Goal: Task Accomplishment & Management: Use online tool/utility

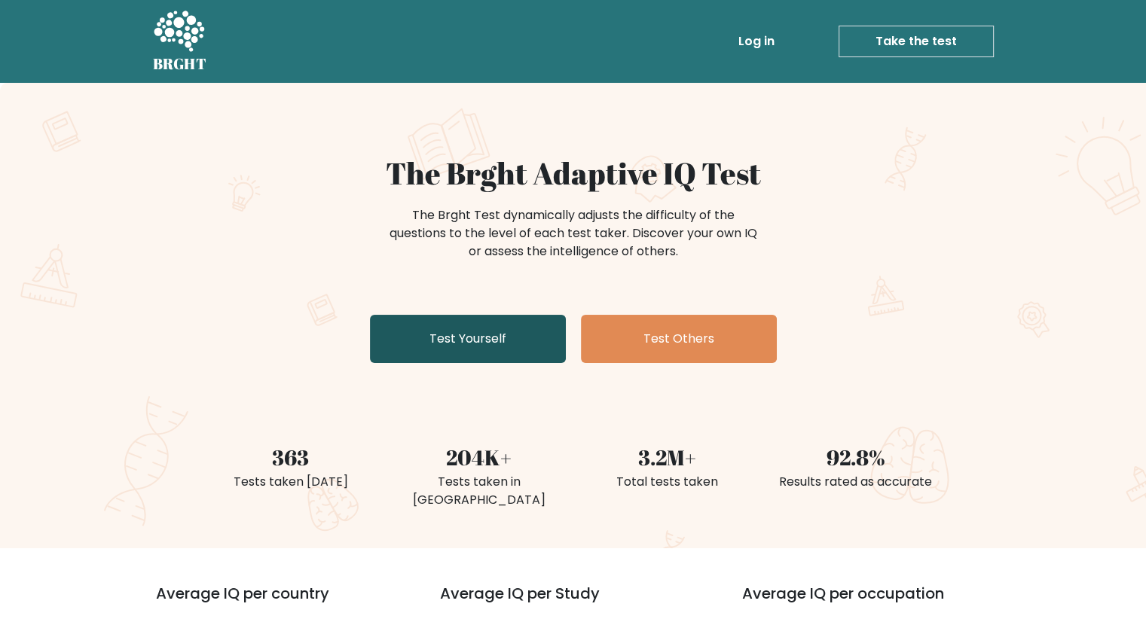
click at [542, 343] on link "Test Yourself" at bounding box center [468, 339] width 196 height 48
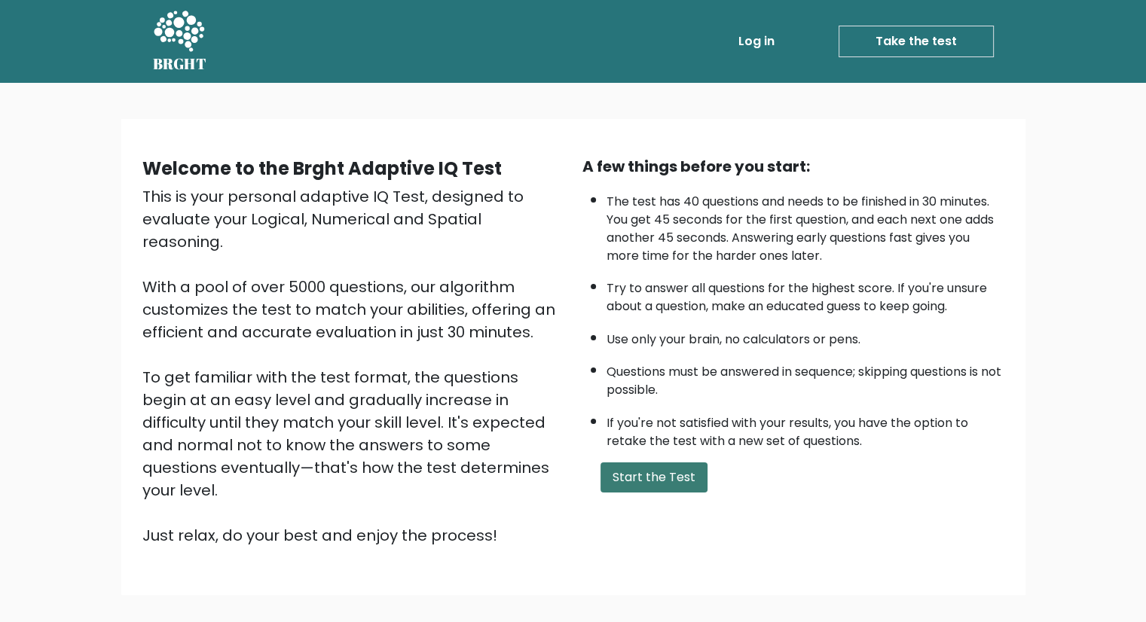
click at [658, 465] on button "Start the Test" at bounding box center [653, 478] width 107 height 30
click at [0, 233] on div "Welcome to the Brght Adaptive IQ Test This is your personal adaptive IQ Test, d…" at bounding box center [573, 363] width 1146 height 560
click at [669, 471] on button "Start the Test" at bounding box center [653, 478] width 107 height 30
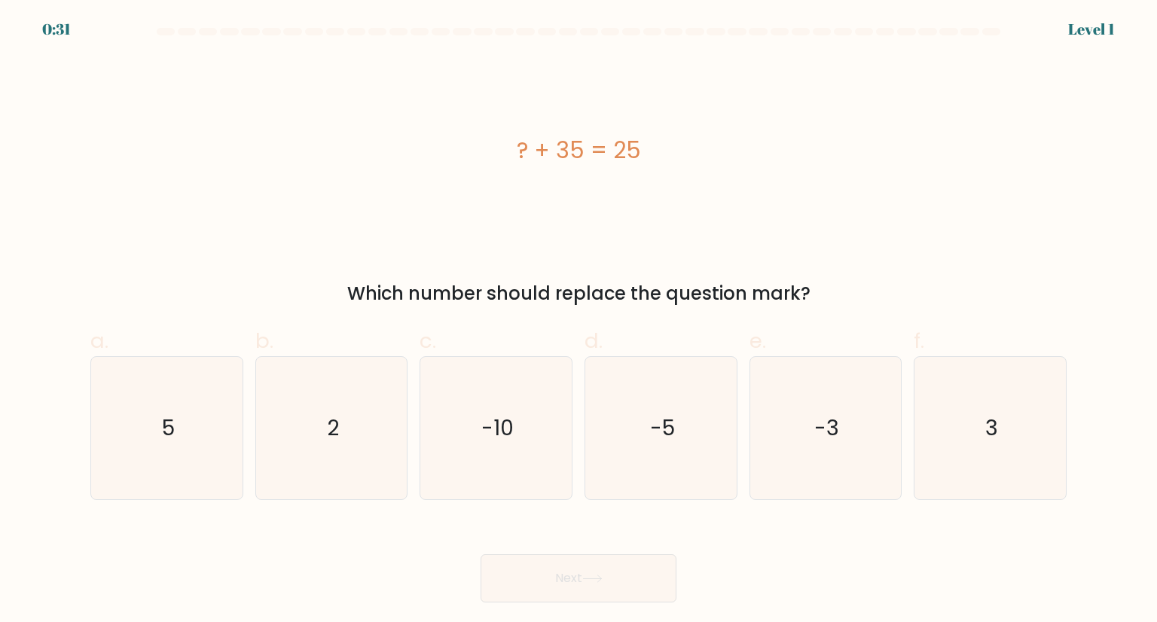
click at [40, 304] on form "a. 5" at bounding box center [578, 315] width 1157 height 575
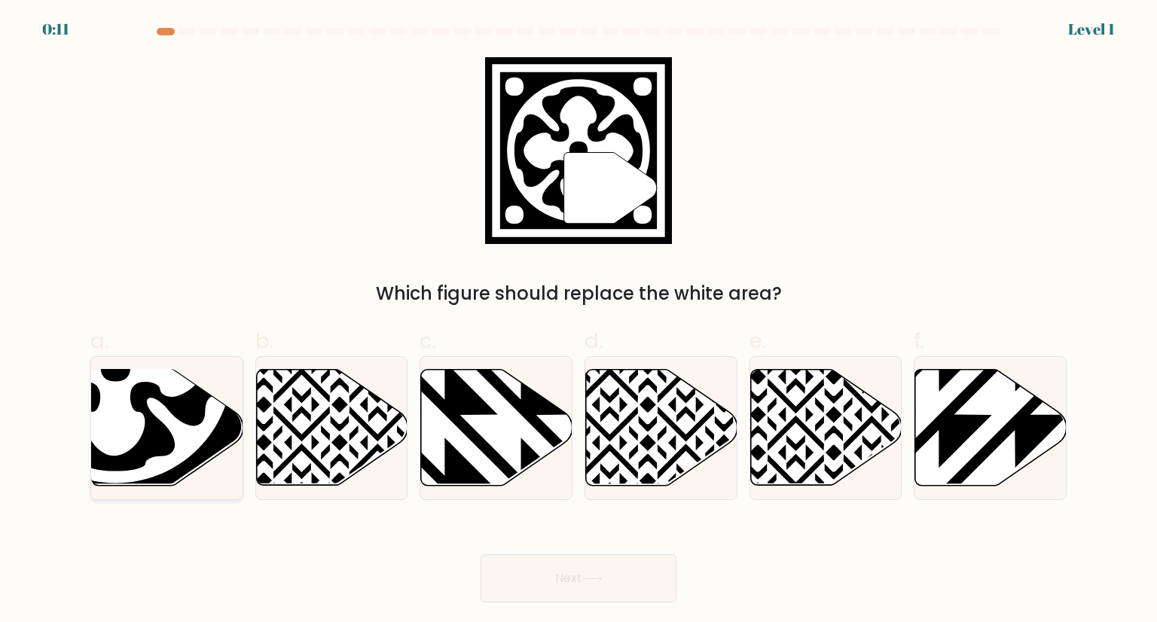
click at [118, 413] on icon at bounding box center [115, 366] width 179 height 179
click at [579, 321] on input "a." at bounding box center [579, 316] width 1 height 10
radio input "true"
click at [579, 588] on button "Next" at bounding box center [579, 578] width 196 height 48
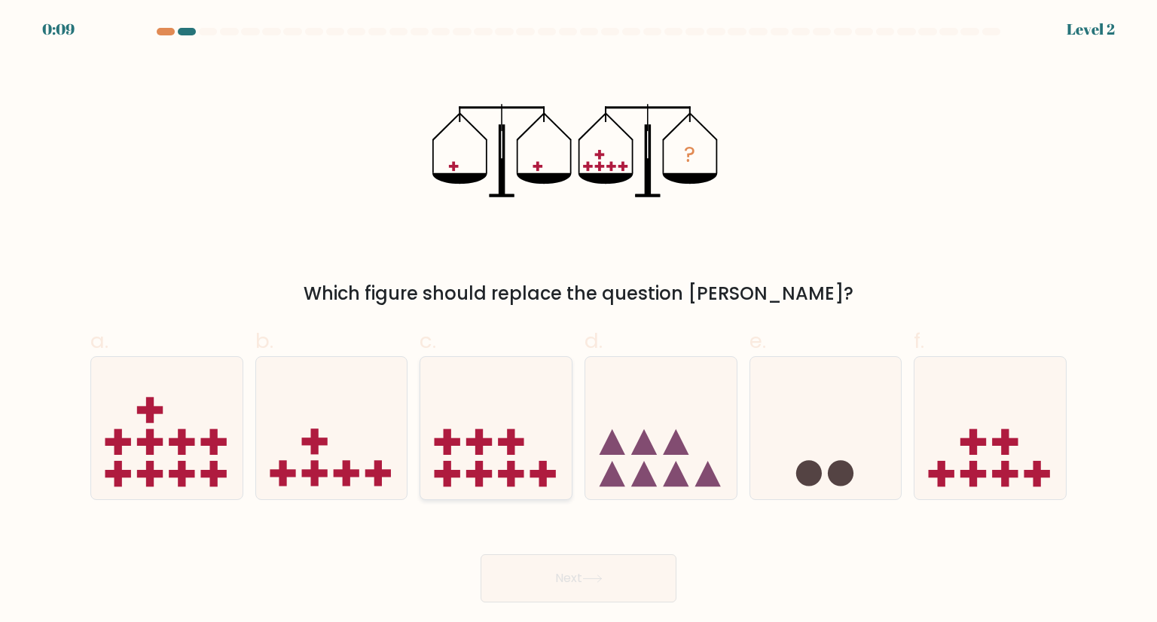
click at [472, 443] on rect at bounding box center [479, 442] width 26 height 8
click at [579, 321] on input "c." at bounding box center [579, 316] width 1 height 10
radio input "true"
click at [615, 579] on button "Next" at bounding box center [579, 578] width 196 height 48
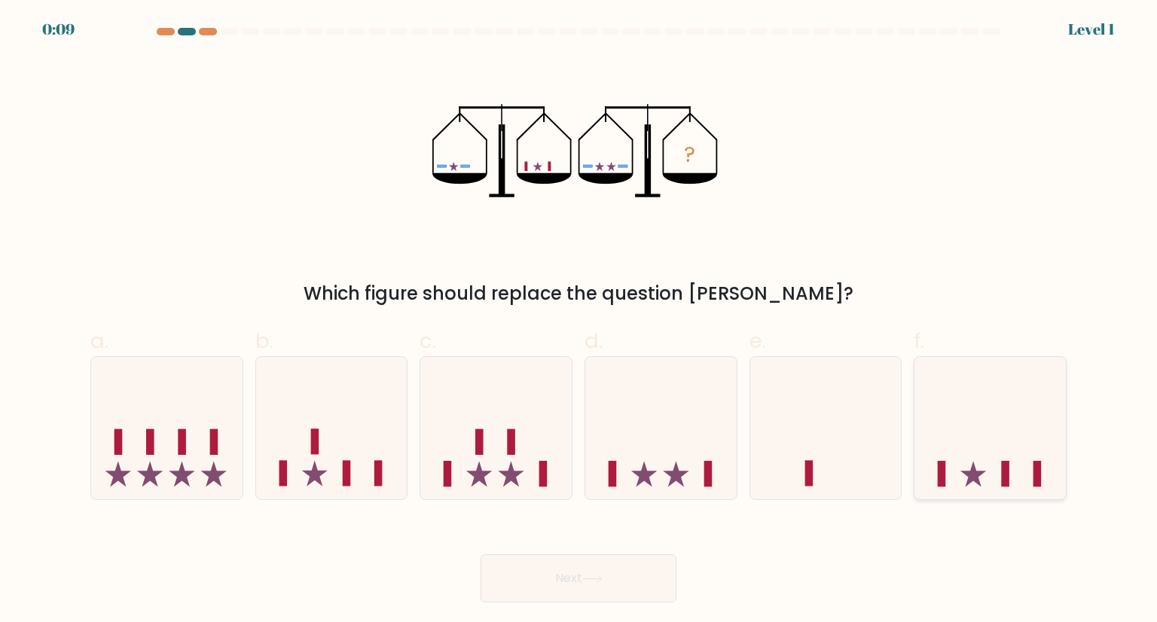
click at [1008, 462] on rect at bounding box center [1005, 474] width 8 height 26
click at [579, 321] on input "f." at bounding box center [579, 316] width 1 height 10
radio input "true"
click at [582, 577] on button "Next" at bounding box center [579, 578] width 196 height 48
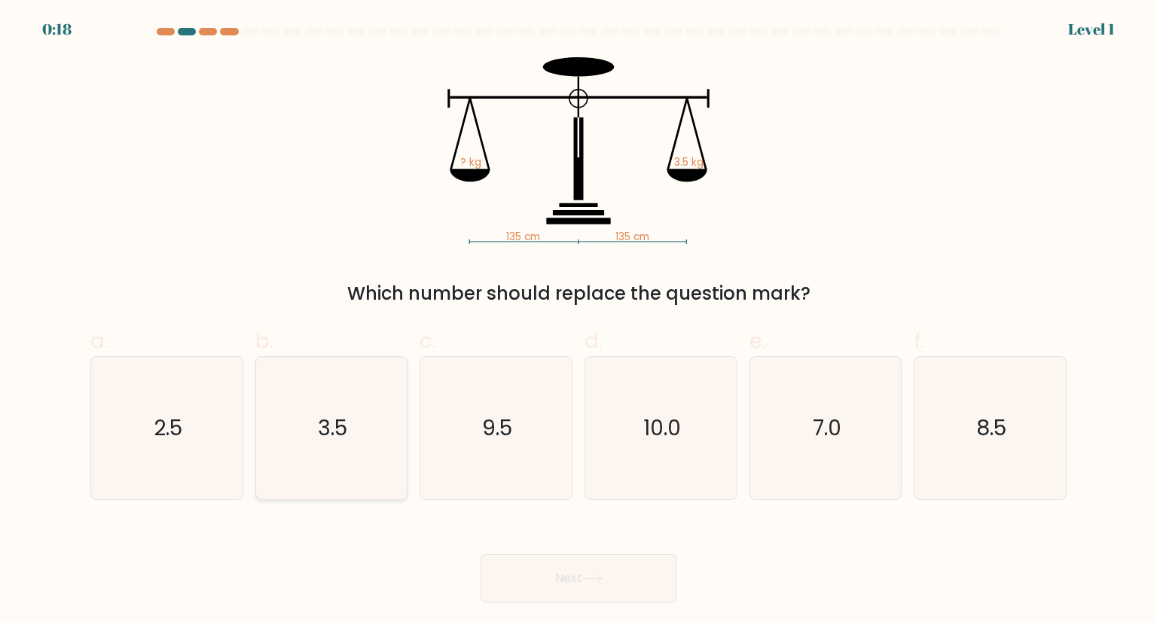
click at [326, 417] on text "3.5" at bounding box center [332, 428] width 29 height 30
click at [579, 321] on input "b. 3.5" at bounding box center [579, 316] width 1 height 10
radio input "true"
click at [615, 575] on button "Next" at bounding box center [579, 578] width 196 height 48
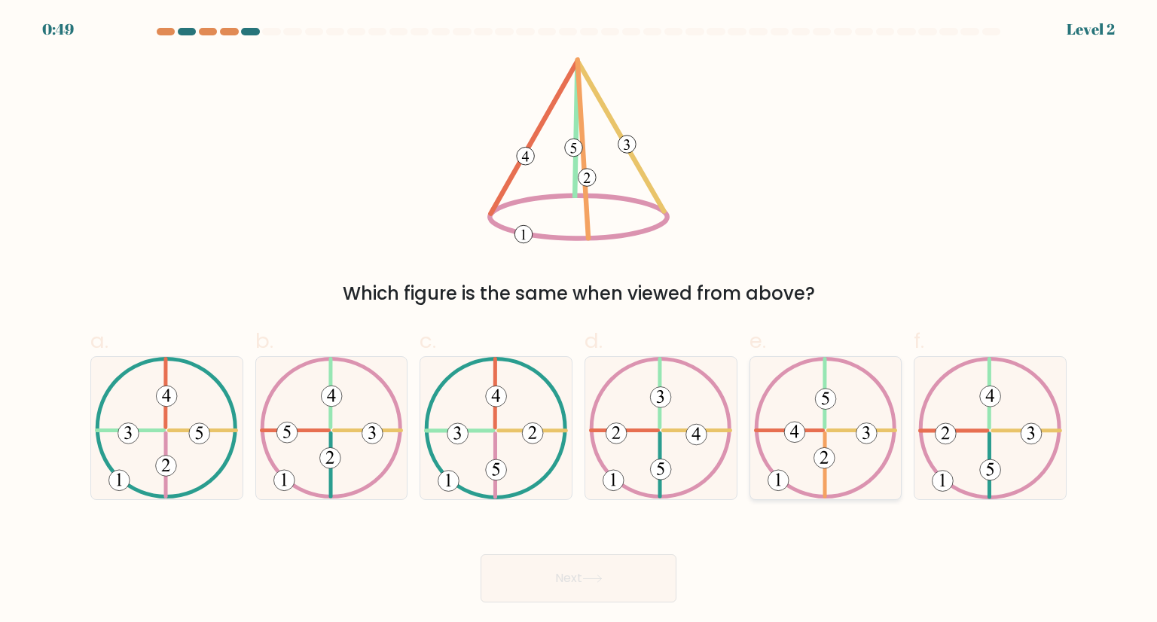
click at [829, 435] on icon at bounding box center [825, 428] width 143 height 142
click at [579, 321] on input "e." at bounding box center [579, 316] width 1 height 10
radio input "true"
click at [615, 588] on button "Next" at bounding box center [579, 578] width 196 height 48
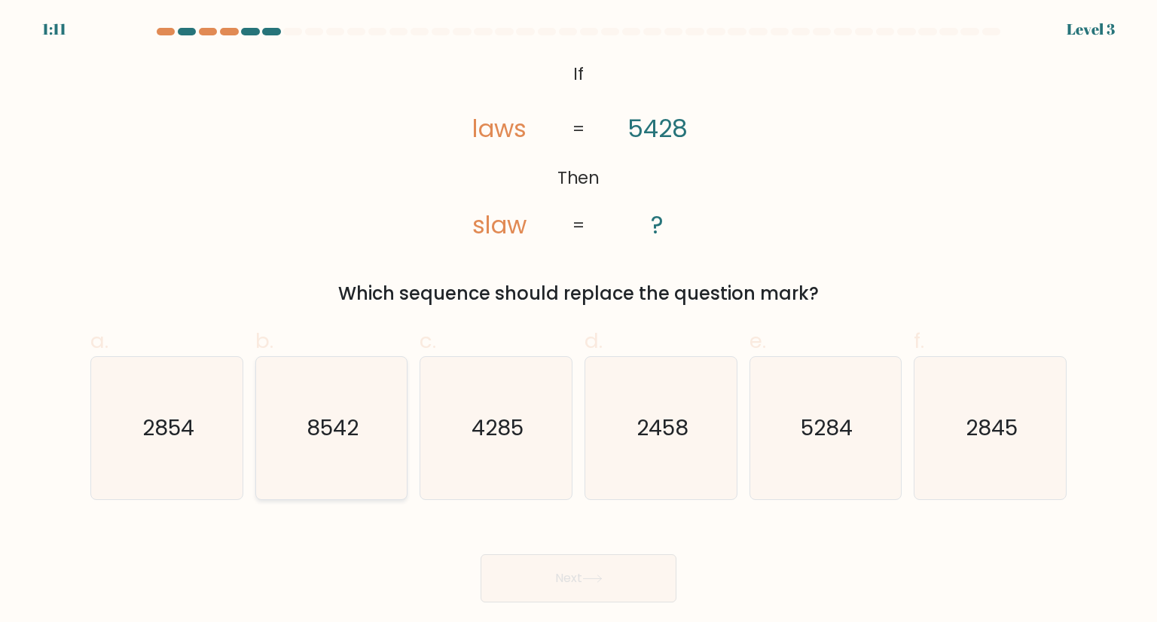
click at [312, 450] on icon "8542" at bounding box center [332, 428] width 142 height 142
click at [579, 321] on input "b. 8542" at bounding box center [579, 316] width 1 height 10
radio input "true"
click at [575, 568] on button "Next" at bounding box center [579, 578] width 196 height 48
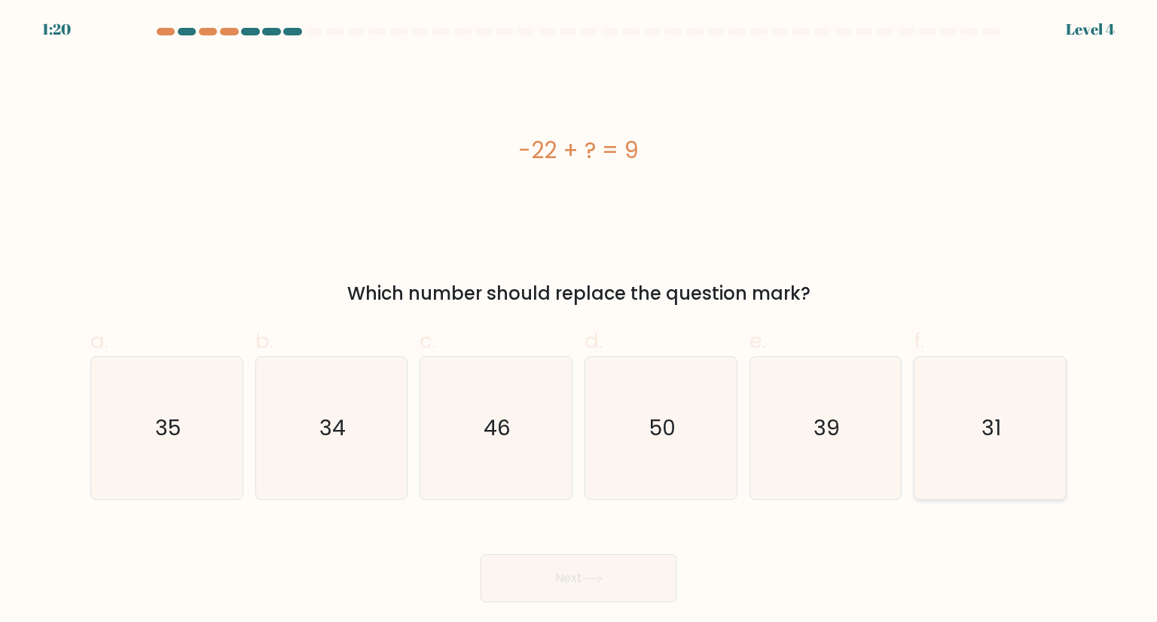
click at [920, 398] on icon "31" at bounding box center [990, 428] width 142 height 142
click at [579, 321] on input "f. 31" at bounding box center [579, 316] width 1 height 10
radio input "true"
click at [549, 576] on button "Next" at bounding box center [579, 578] width 196 height 48
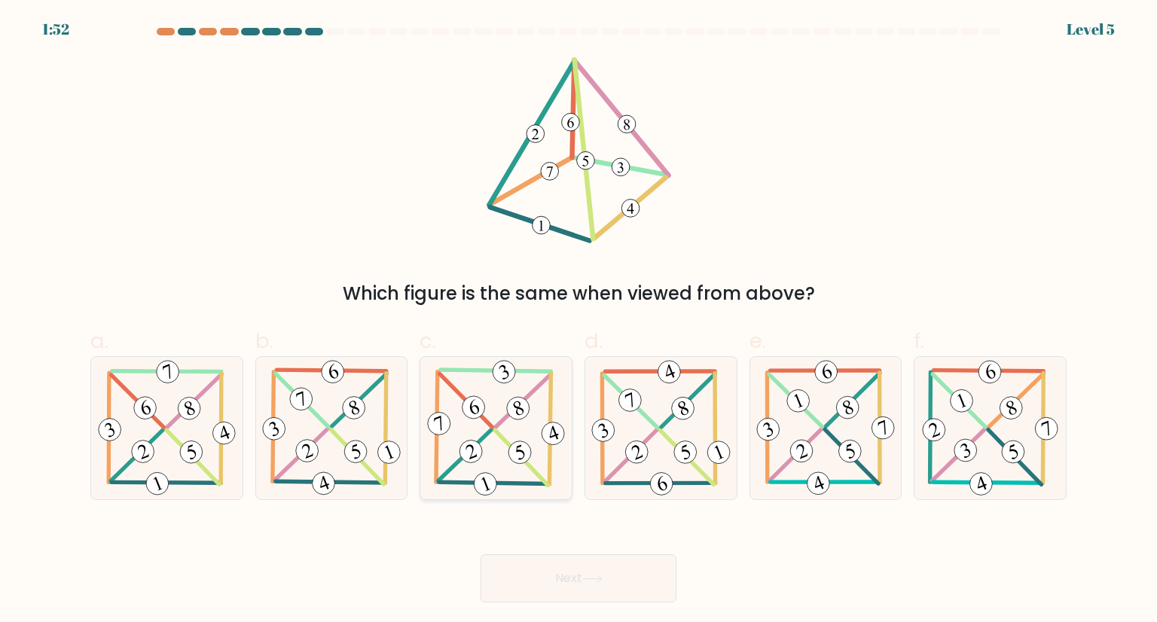
click at [524, 423] on icon at bounding box center [496, 428] width 144 height 142
click at [579, 321] on input "c." at bounding box center [579, 316] width 1 height 10
radio input "true"
click at [600, 567] on button "Next" at bounding box center [579, 578] width 196 height 48
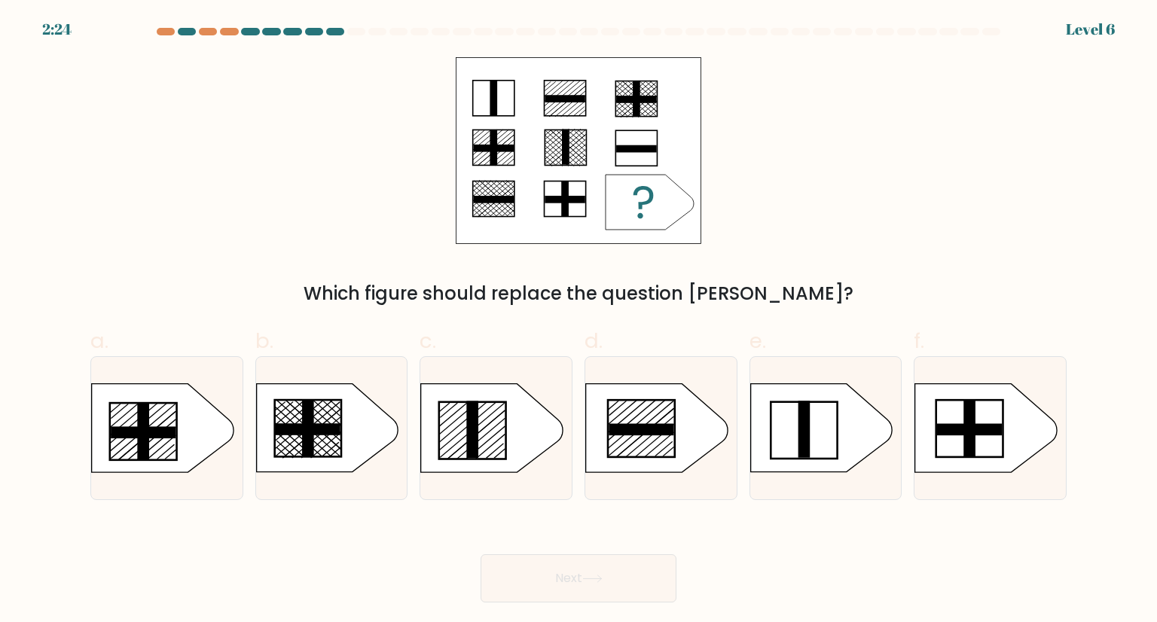
drag, startPoint x: 0, startPoint y: 332, endPoint x: 57, endPoint y: 343, distance: 58.2
click at [0, 332] on form "a." at bounding box center [578, 315] width 1157 height 575
click at [479, 417] on line at bounding box center [468, 425] width 58 height 49
click at [579, 321] on input "c." at bounding box center [579, 316] width 1 height 10
radio input "true"
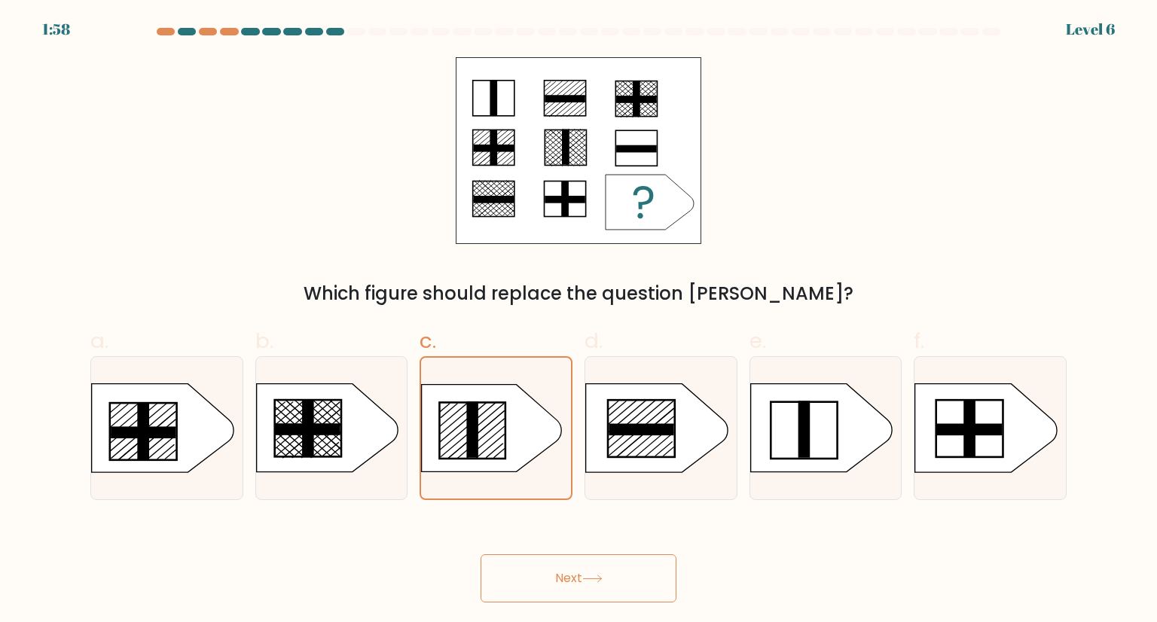
click at [595, 554] on button "Next" at bounding box center [579, 578] width 196 height 48
click at [583, 572] on button "Next" at bounding box center [579, 578] width 196 height 48
click at [558, 579] on button "Next" at bounding box center [579, 578] width 196 height 48
click at [273, 560] on div "Next" at bounding box center [578, 560] width 994 height 84
click at [517, 561] on button "Next" at bounding box center [579, 578] width 196 height 48
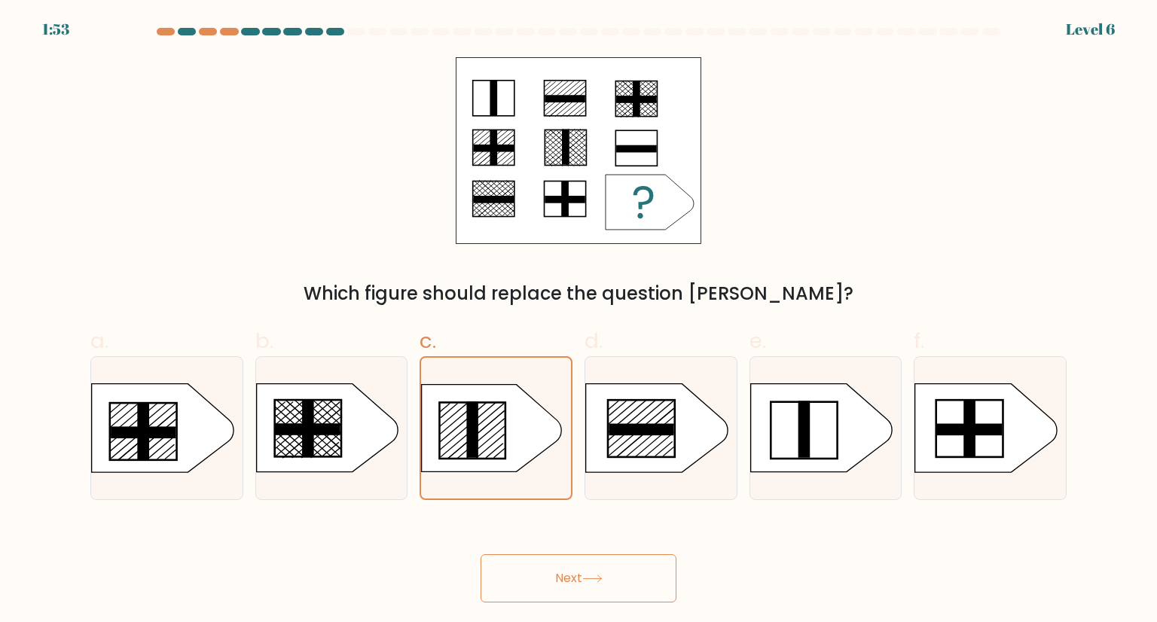
click at [538, 585] on button "Next" at bounding box center [579, 578] width 196 height 48
click at [315, 426] on rect at bounding box center [308, 429] width 65 height 12
click at [579, 321] on input "b." at bounding box center [579, 316] width 1 height 10
radio input "true"
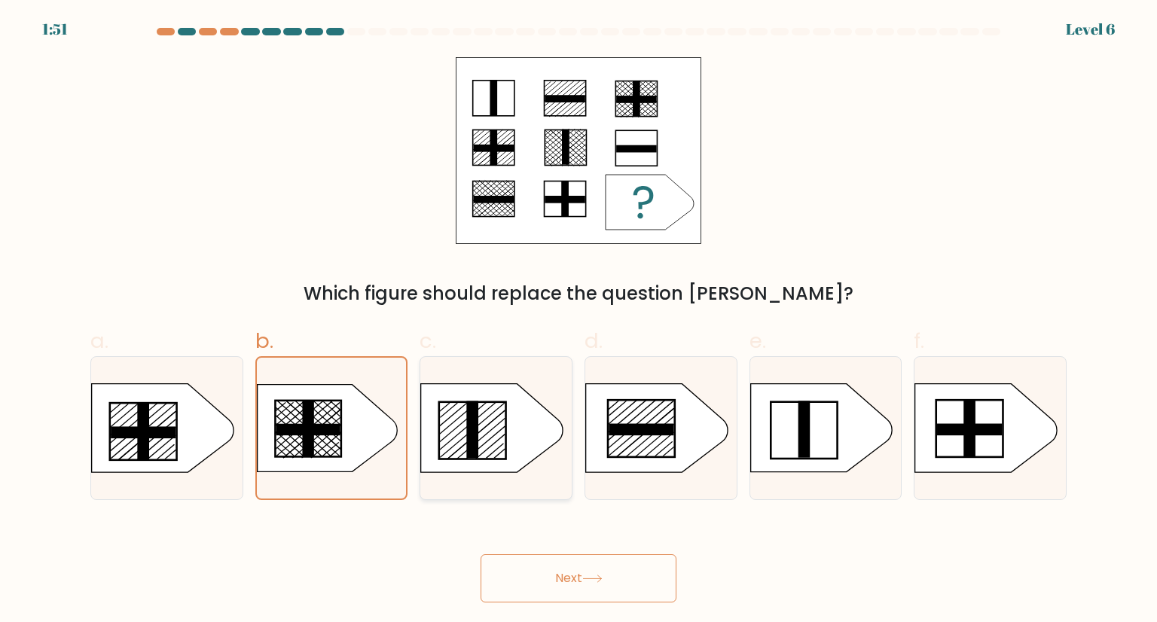
click at [464, 420] on icon at bounding box center [492, 428] width 142 height 88
click at [579, 321] on input "c." at bounding box center [579, 316] width 1 height 10
radio input "true"
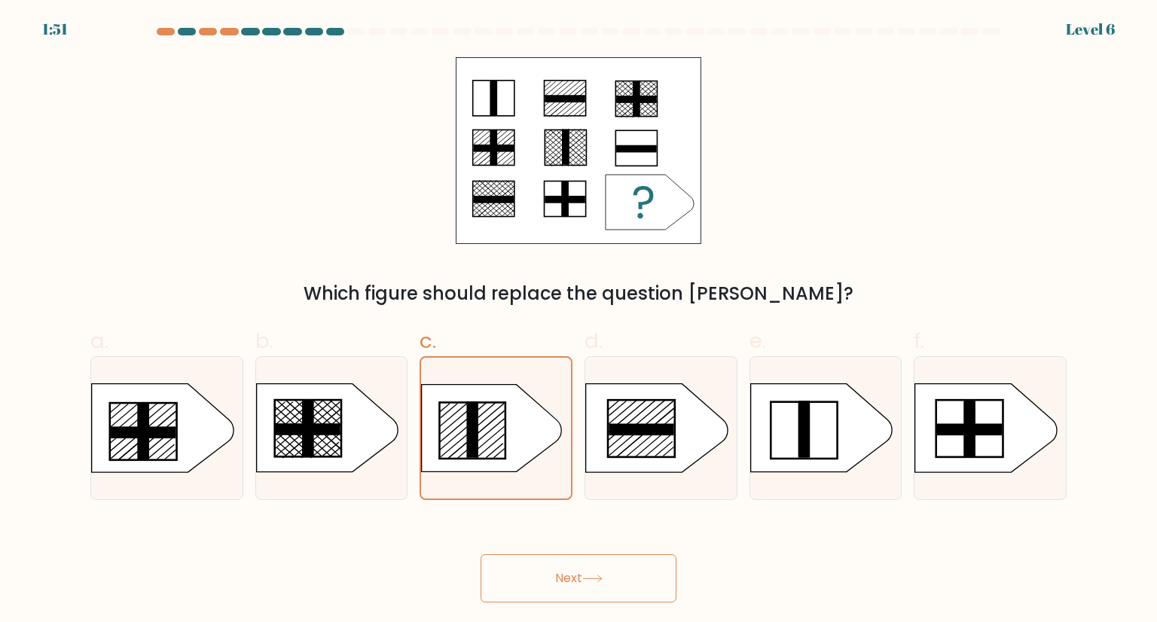
click at [539, 553] on div "Next" at bounding box center [578, 560] width 994 height 84
click at [563, 583] on button "Next" at bounding box center [579, 578] width 196 height 48
click at [591, 405] on icon at bounding box center [657, 428] width 142 height 88
click at [579, 321] on input "d." at bounding box center [579, 316] width 1 height 10
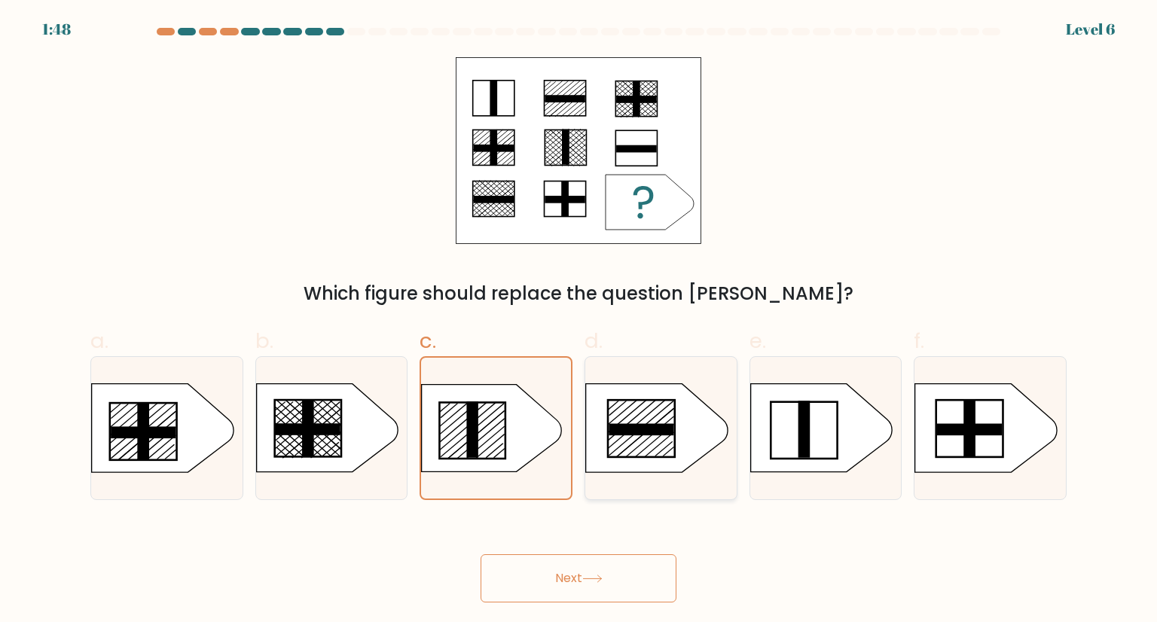
radio input "true"
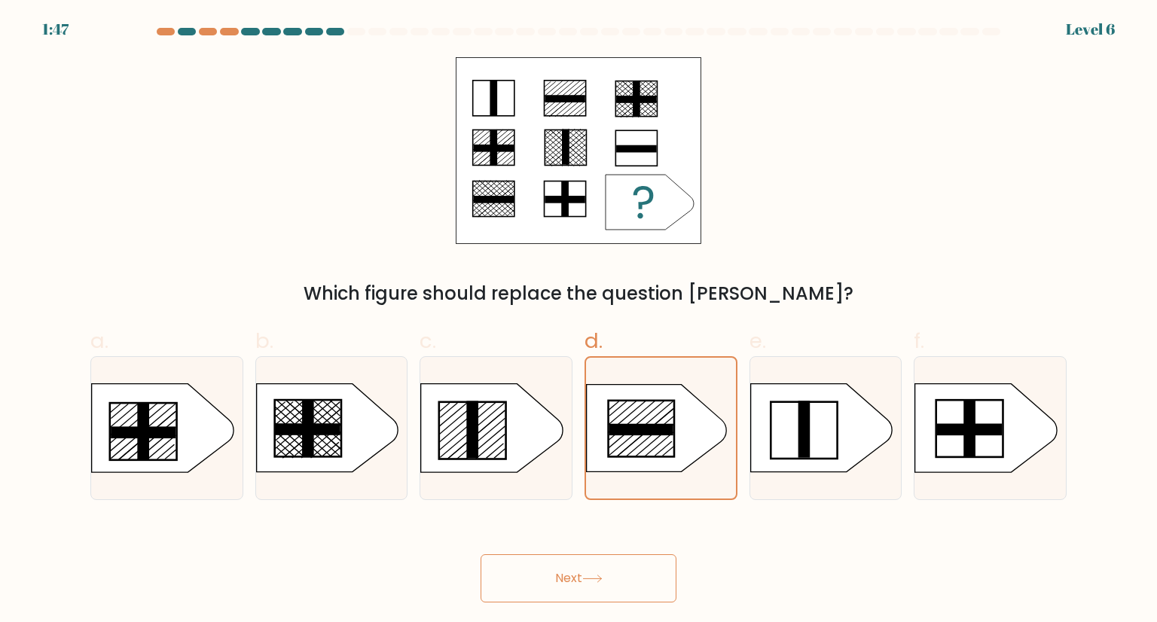
click at [582, 582] on button "Next" at bounding box center [579, 578] width 196 height 48
click at [534, 332] on label "c." at bounding box center [496, 412] width 153 height 175
click at [579, 321] on input "c." at bounding box center [579, 316] width 1 height 10
radio input "true"
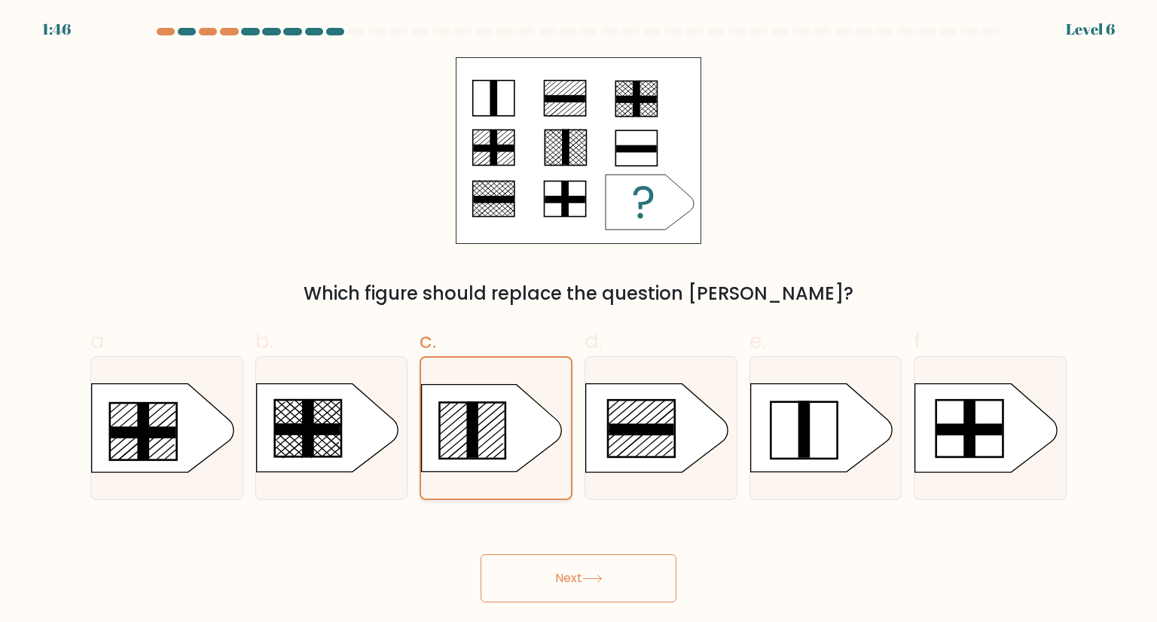
click at [468, 476] on div at bounding box center [496, 427] width 153 height 143
click at [579, 321] on input "c." at bounding box center [579, 316] width 1 height 10
click at [618, 567] on button "Next" at bounding box center [579, 578] width 196 height 48
click at [591, 571] on button "Next" at bounding box center [579, 578] width 196 height 48
click at [551, 145] on line at bounding box center [559, 153] width 29 height 26
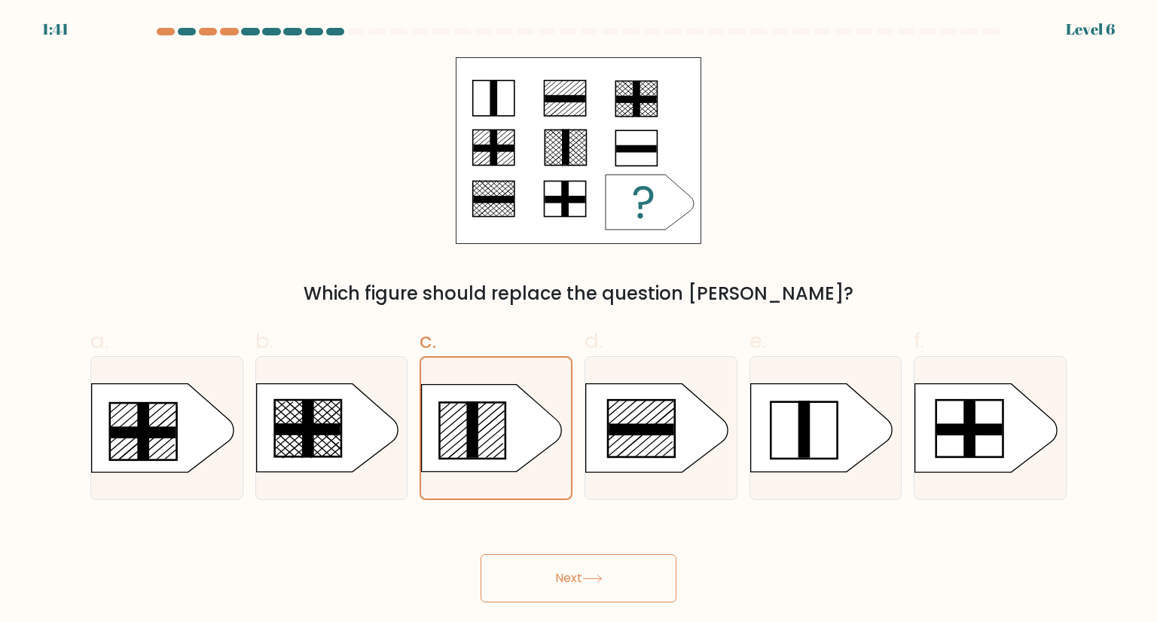
click at [604, 591] on button "Next" at bounding box center [579, 578] width 196 height 48
click at [586, 588] on button "Next" at bounding box center [579, 578] width 196 height 48
drag, startPoint x: 586, startPoint y: 588, endPoint x: 557, endPoint y: 563, distance: 37.9
click at [557, 563] on button "Next" at bounding box center [579, 578] width 196 height 48
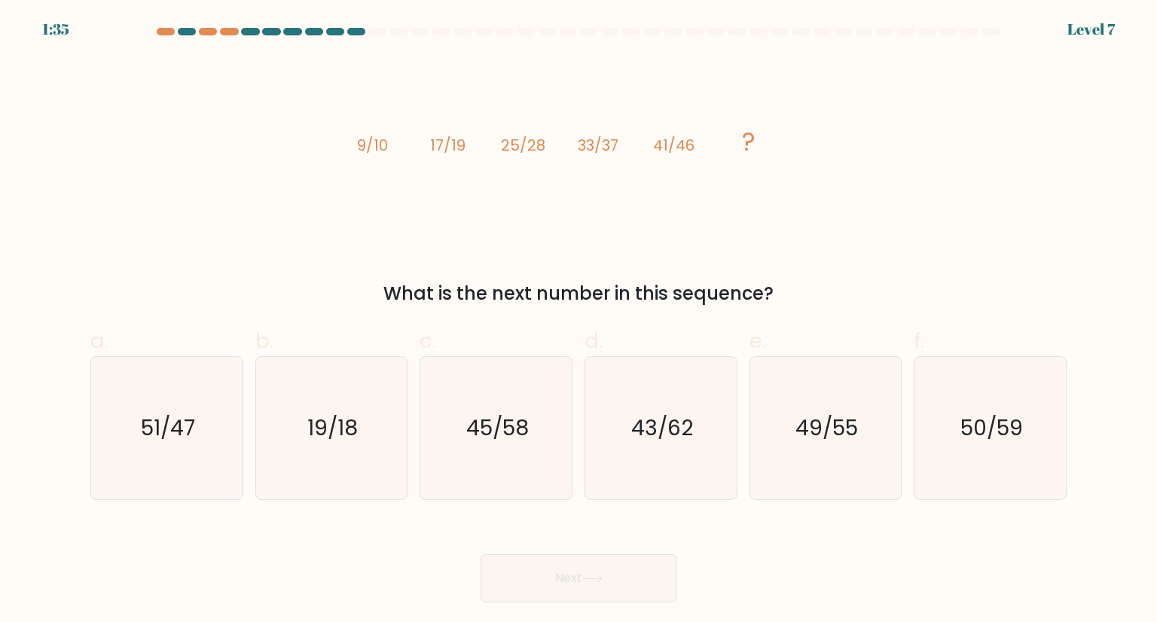
click at [557, 563] on button "Next" at bounding box center [579, 578] width 196 height 48
click at [151, 185] on div "image/svg+xml 9/10 17/19 25/28 33/37 41/46 ? What is the next number in this se…" at bounding box center [578, 182] width 994 height 250
click at [820, 418] on text "49/55" at bounding box center [826, 428] width 63 height 30
click at [579, 321] on input "e. 49/55" at bounding box center [579, 316] width 1 height 10
radio input "true"
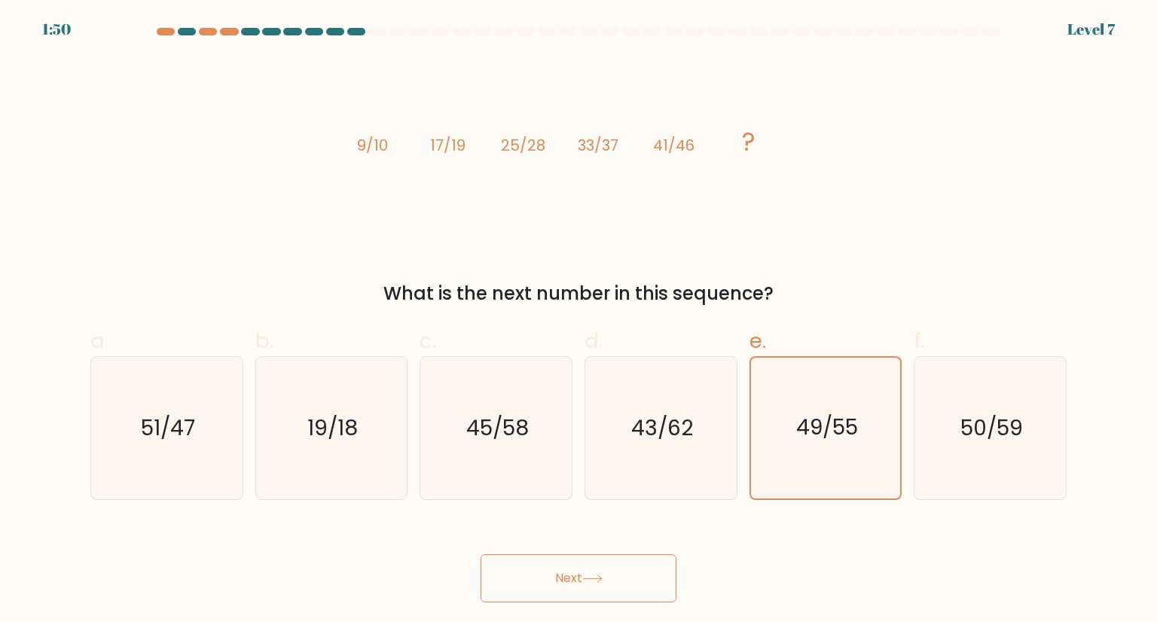
click at [536, 573] on button "Next" at bounding box center [579, 578] width 196 height 48
click at [550, 572] on button "Next" at bounding box center [579, 578] width 196 height 48
click at [612, 585] on button "Next" at bounding box center [579, 578] width 196 height 48
click at [557, 572] on button "Next" at bounding box center [579, 578] width 196 height 48
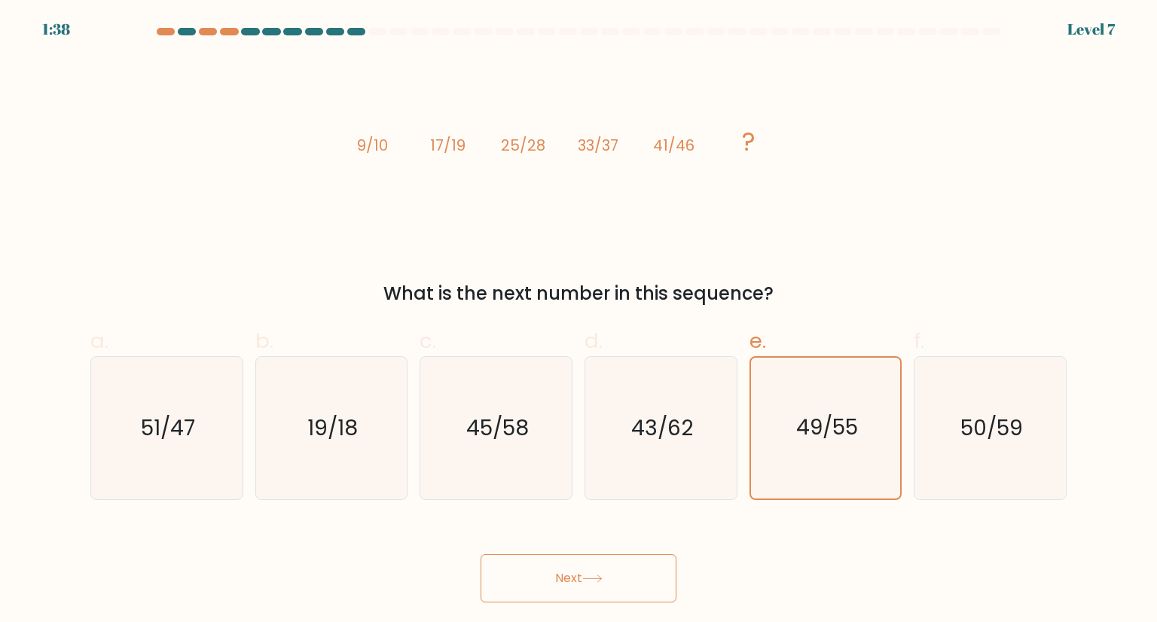
click at [557, 572] on button "Next" at bounding box center [579, 578] width 196 height 48
click at [340, 579] on div "Next" at bounding box center [578, 560] width 994 height 84
click at [649, 563] on button "Next" at bounding box center [579, 578] width 196 height 48
click at [600, 576] on icon at bounding box center [592, 579] width 20 height 8
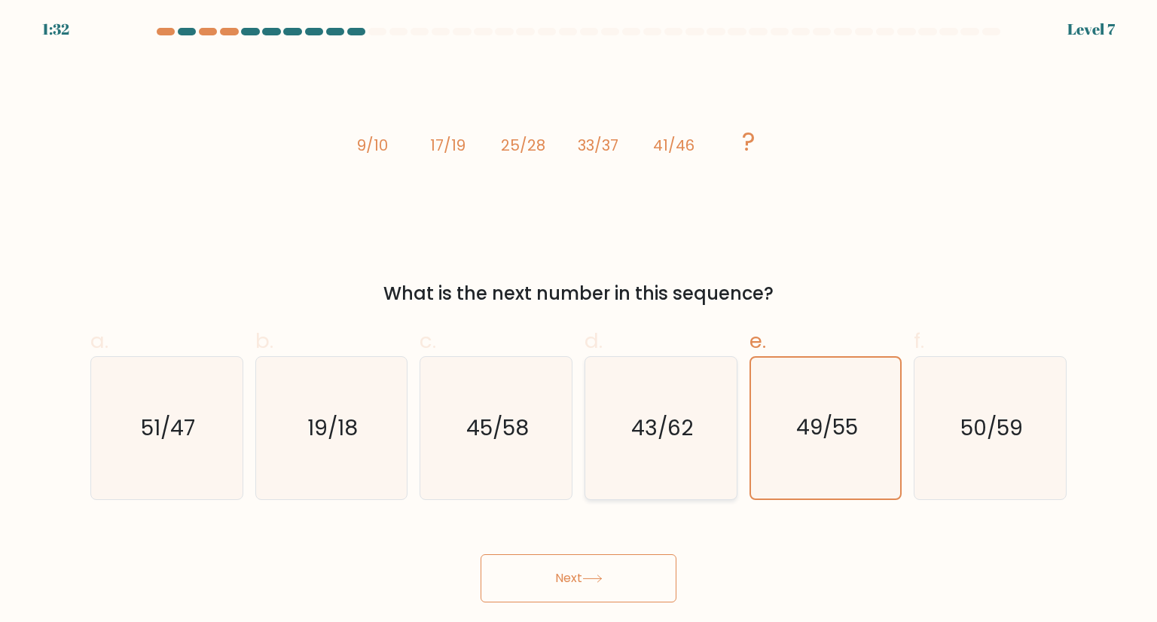
click at [665, 420] on text "43/62" at bounding box center [662, 428] width 62 height 30
click at [579, 321] on input "d. 43/62" at bounding box center [579, 316] width 1 height 10
radio input "true"
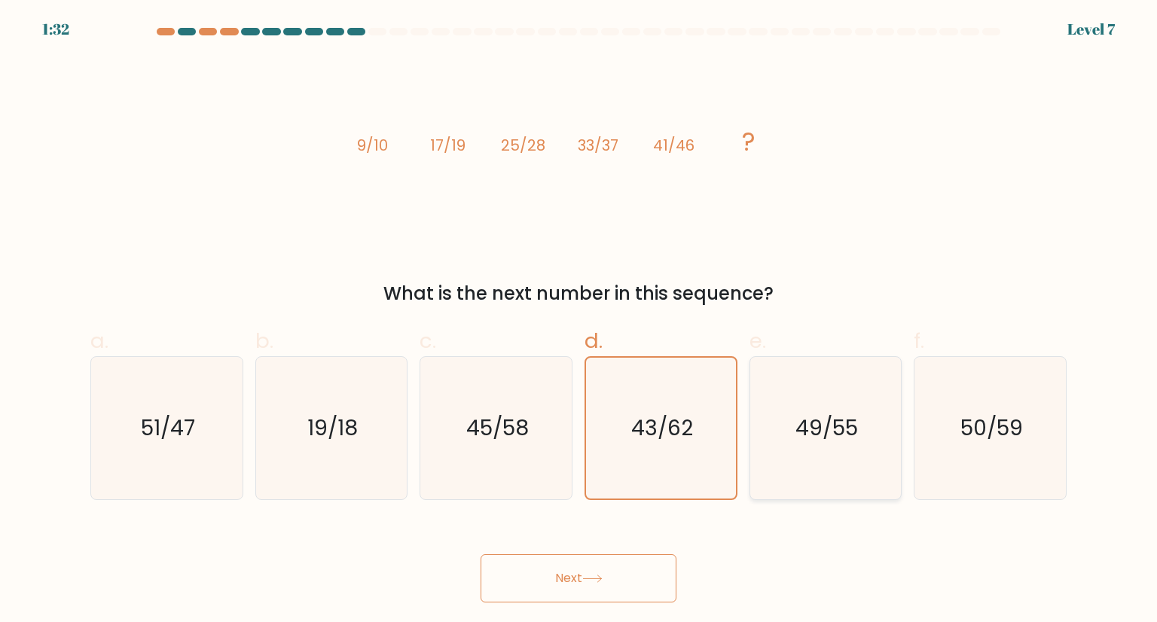
click at [800, 425] on text "49/55" at bounding box center [826, 428] width 63 height 30
click at [579, 321] on input "e. 49/55" at bounding box center [579, 316] width 1 height 10
radio input "true"
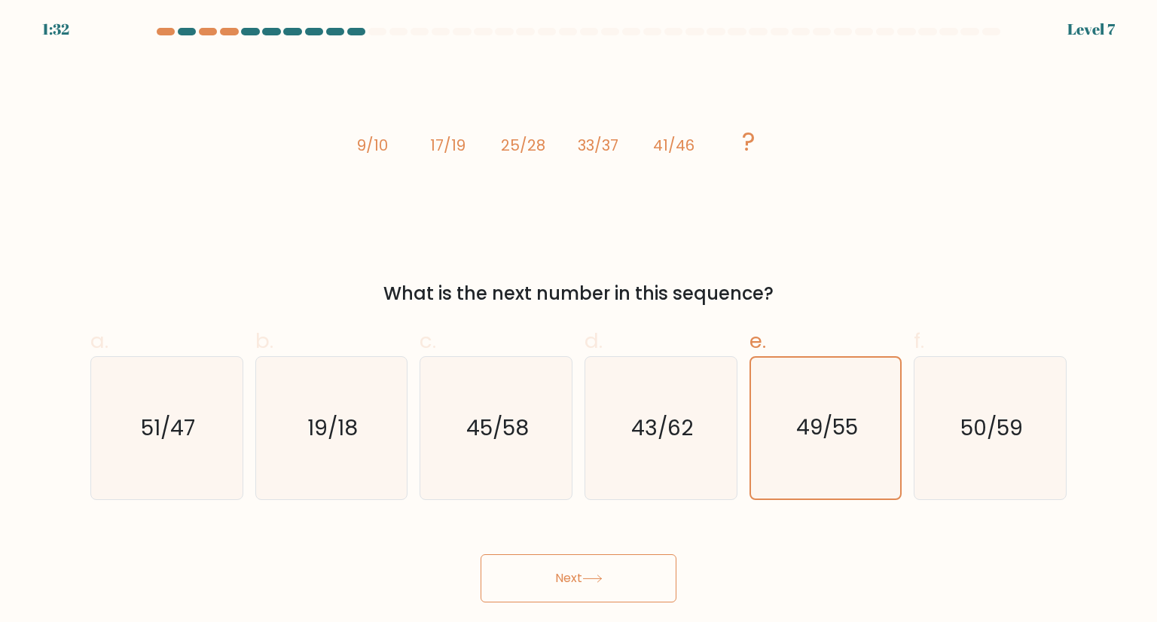
click at [606, 544] on div "Next" at bounding box center [578, 560] width 994 height 84
click at [577, 582] on button "Next" at bounding box center [579, 578] width 196 height 48
click at [367, 586] on div "Next" at bounding box center [578, 560] width 994 height 84
click at [614, 576] on button "Next" at bounding box center [579, 578] width 196 height 48
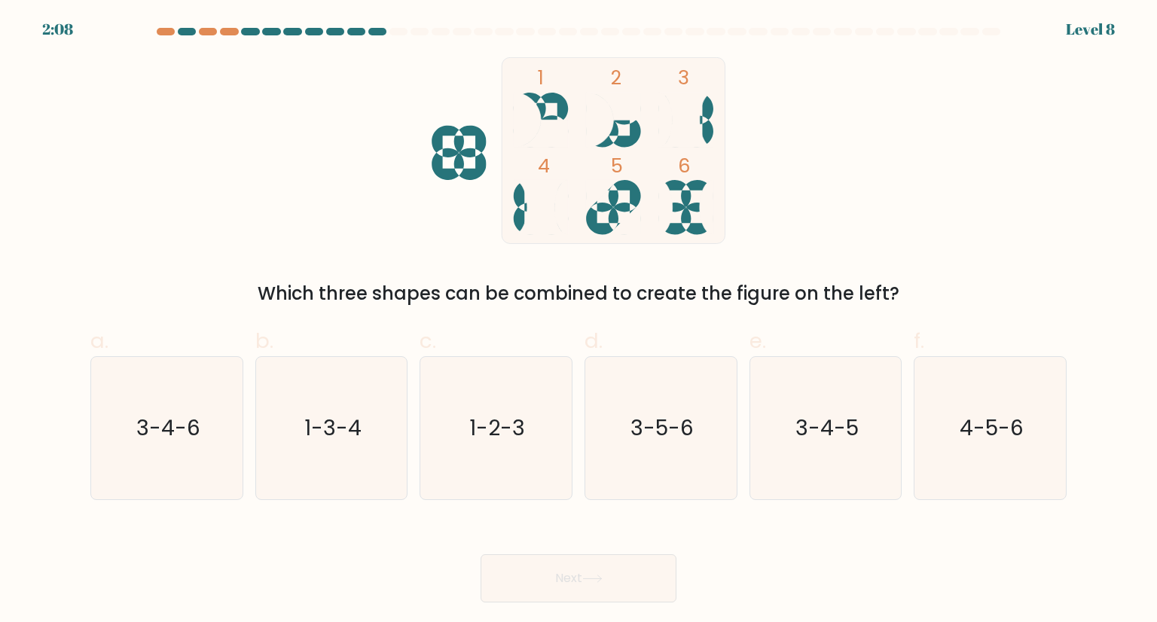
click at [808, 604] on body "2:08 Level 8" at bounding box center [578, 311] width 1157 height 622
click at [335, 568] on div "Next" at bounding box center [578, 560] width 994 height 84
click at [398, 585] on div "Next" at bounding box center [578, 560] width 994 height 84
click at [658, 426] on text "3-5-6" at bounding box center [661, 428] width 63 height 30
click at [579, 321] on input "d. 3-5-6" at bounding box center [579, 316] width 1 height 10
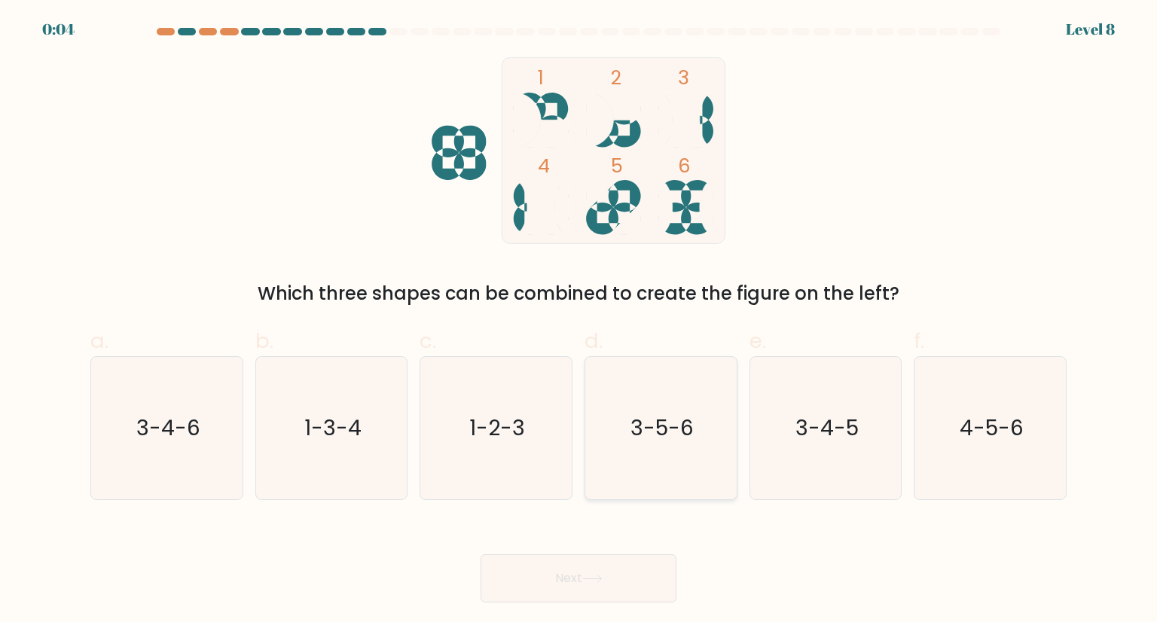
radio input "true"
click at [175, 443] on icon "3-4-6" at bounding box center [167, 428] width 142 height 142
click at [579, 321] on input "a. 3-4-6" at bounding box center [579, 316] width 1 height 10
radio input "true"
click at [130, 405] on icon "3-4-6" at bounding box center [166, 428] width 140 height 140
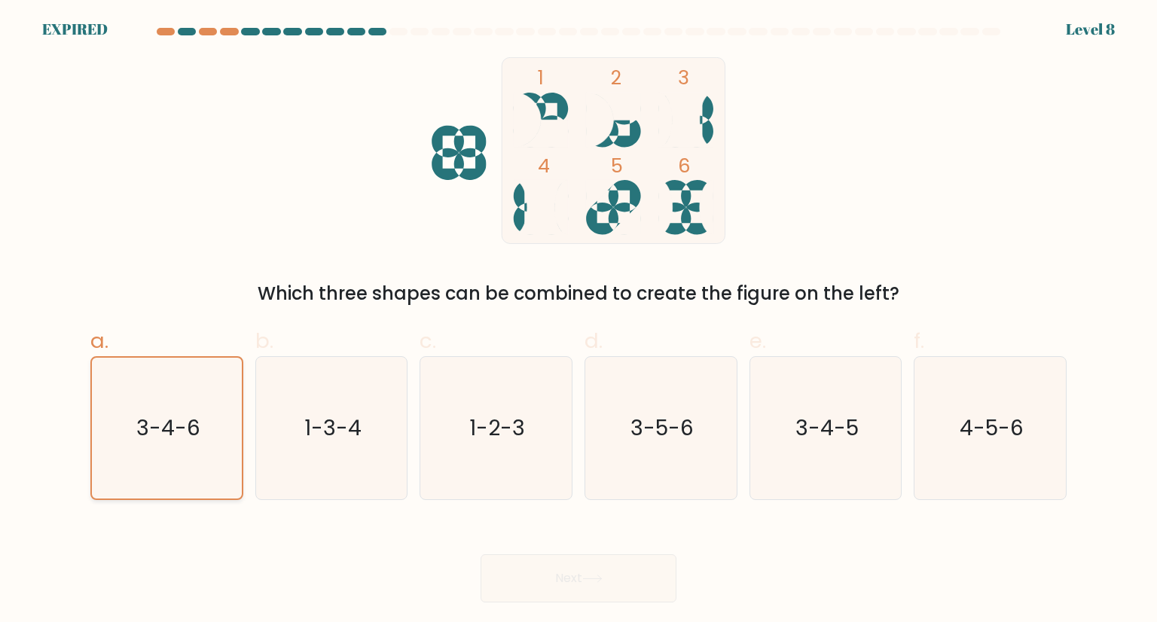
click at [579, 321] on input "a. 3-4-6" at bounding box center [579, 316] width 1 height 10
click at [112, 390] on icon "3-4-6" at bounding box center [166, 428] width 140 height 140
click at [579, 321] on input "a. 3-4-6" at bounding box center [579, 316] width 1 height 10
click at [348, 412] on icon "1-3-4" at bounding box center [332, 428] width 142 height 142
click at [579, 321] on input "b. 1-3-4" at bounding box center [579, 316] width 1 height 10
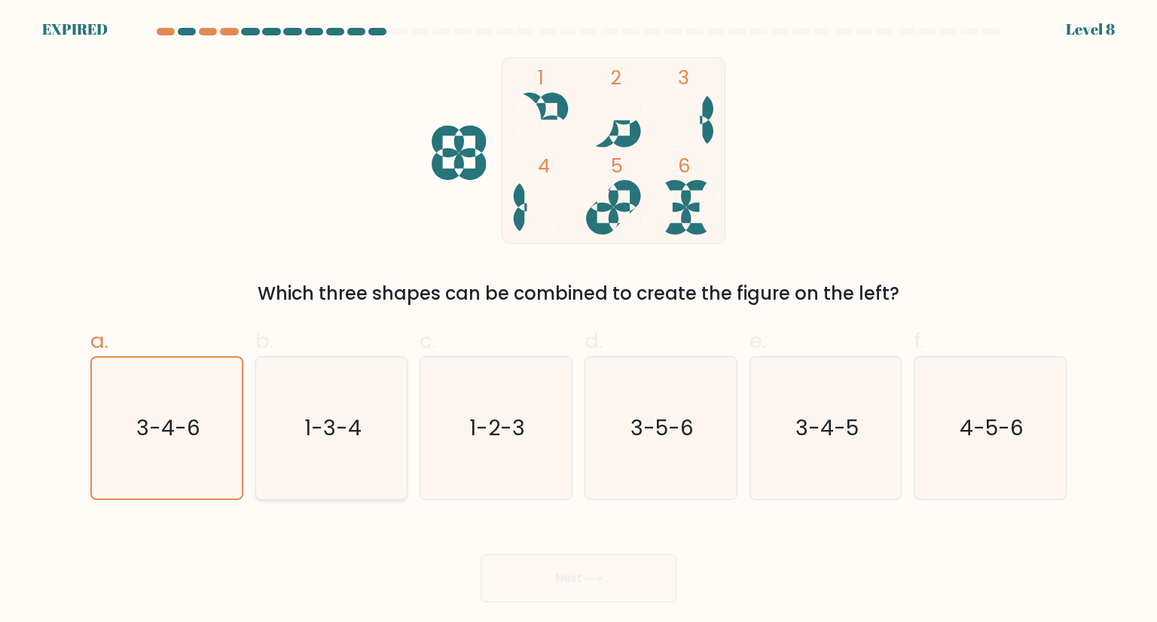
radio input "true"
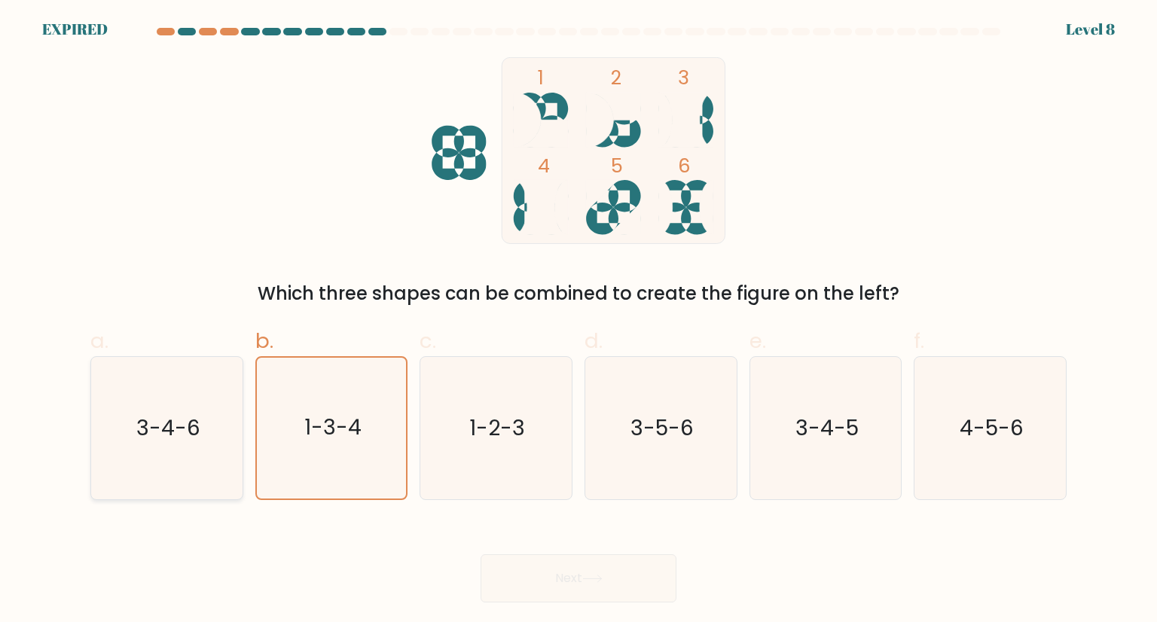
click at [145, 423] on text "3-4-6" at bounding box center [168, 428] width 64 height 30
click at [579, 321] on input "a. 3-4-6" at bounding box center [579, 316] width 1 height 10
radio input "true"
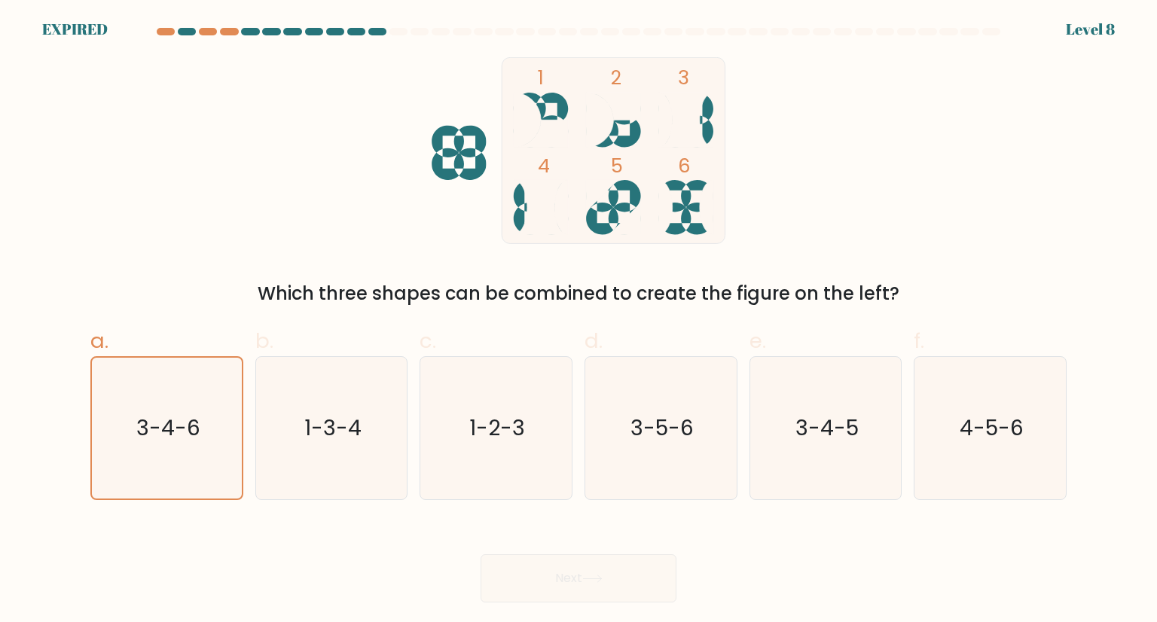
click at [571, 589] on div "Next" at bounding box center [578, 560] width 994 height 84
click at [571, 590] on div "Next" at bounding box center [578, 560] width 994 height 84
drag, startPoint x: 1027, startPoint y: 86, endPoint x: 1005, endPoint y: 10, distance: 79.4
click at [1027, 86] on div "1 2 3 4 5 6 Which three shapes can be combined to create the figure on the left?" at bounding box center [578, 182] width 994 height 250
